Goal: Find specific page/section: Find specific page/section

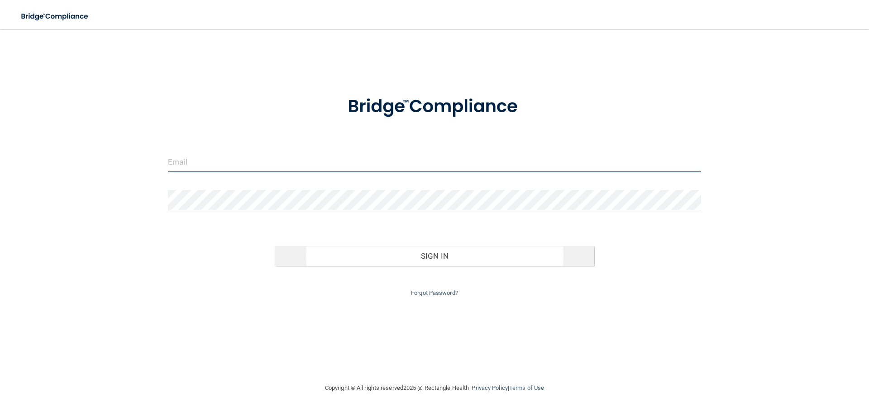
type input "[EMAIL_ADDRESS][DOMAIN_NAME]"
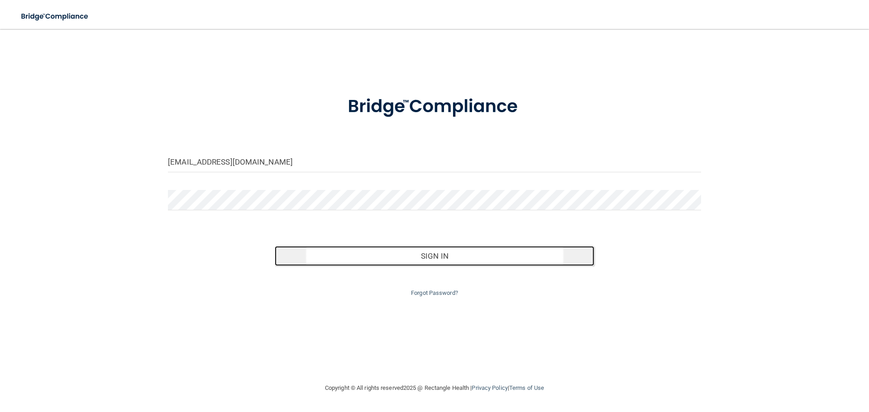
click at [397, 251] on button "Sign In" at bounding box center [435, 256] width 320 height 20
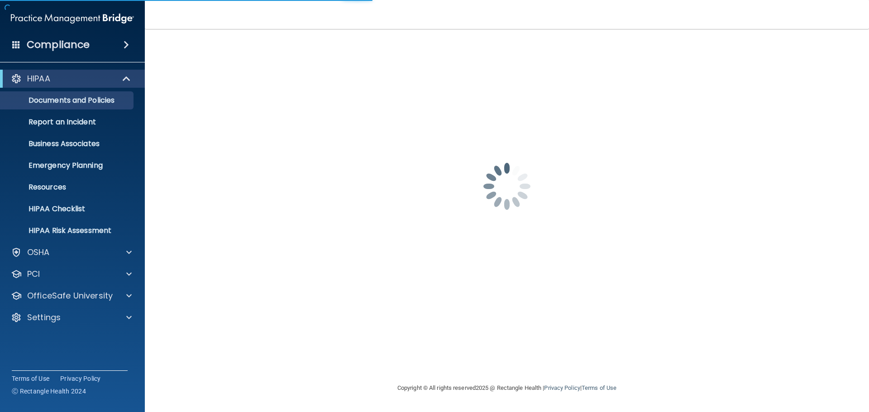
click at [121, 50] on div "Compliance" at bounding box center [72, 45] width 145 height 20
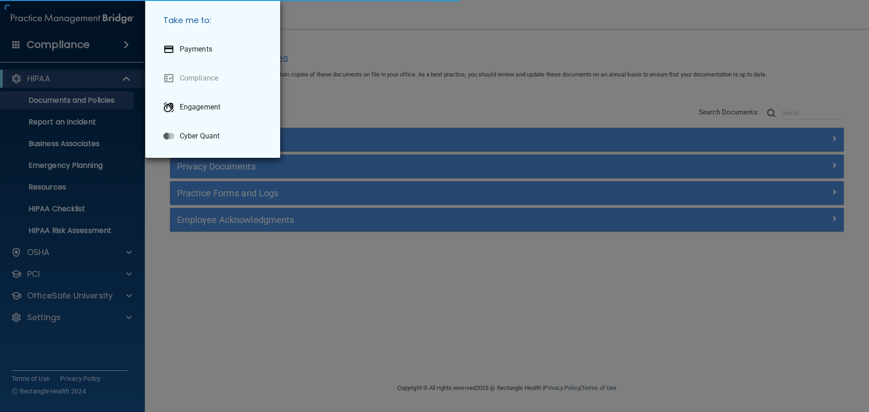
click at [199, 93] on li "Engagement" at bounding box center [214, 107] width 117 height 29
click at [199, 104] on p "Engagement" at bounding box center [200, 107] width 41 height 9
